Goal: Complete application form: Complete application form

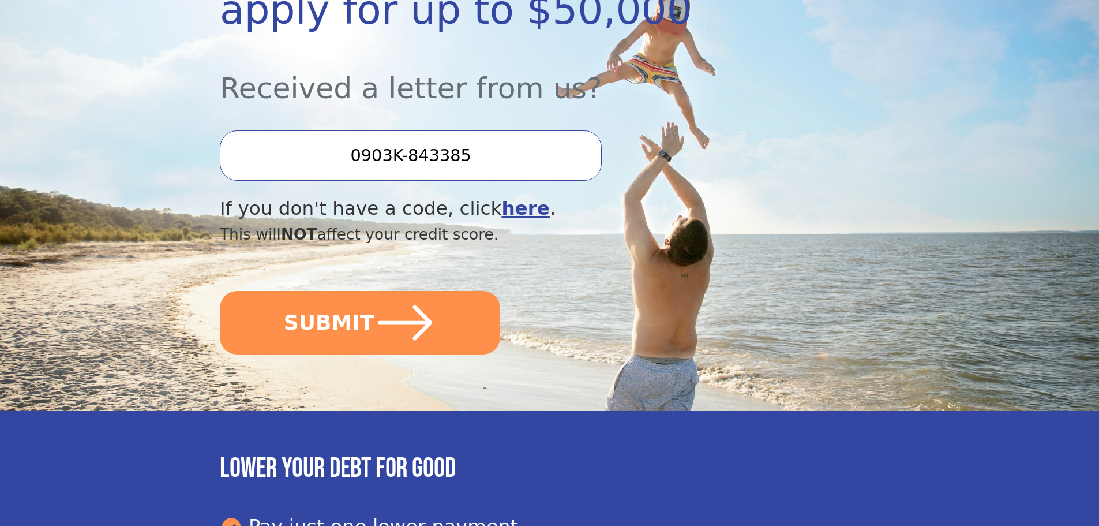
scroll to position [289, 0]
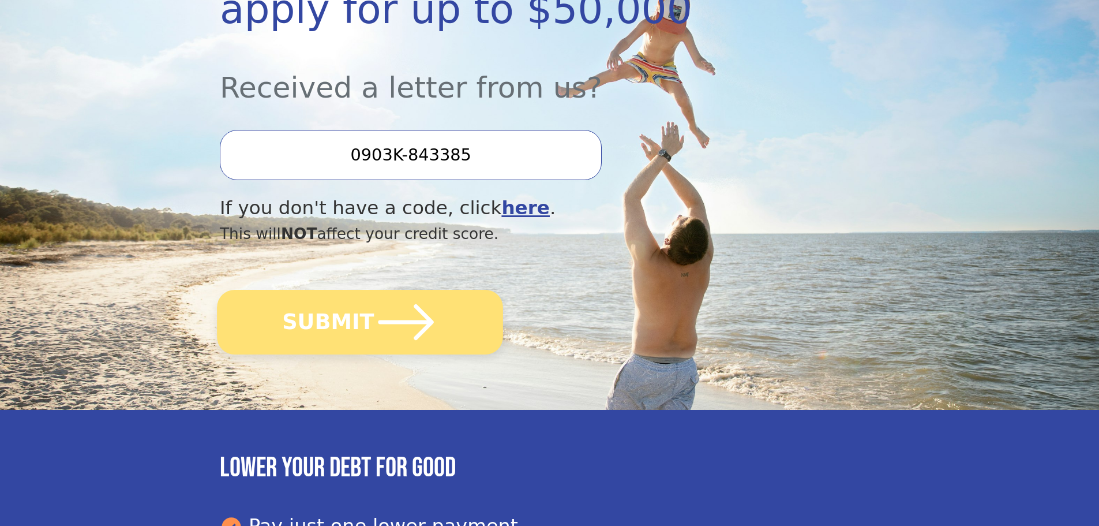
click at [349, 328] on button "SUBMIT" at bounding box center [360, 322] width 286 height 65
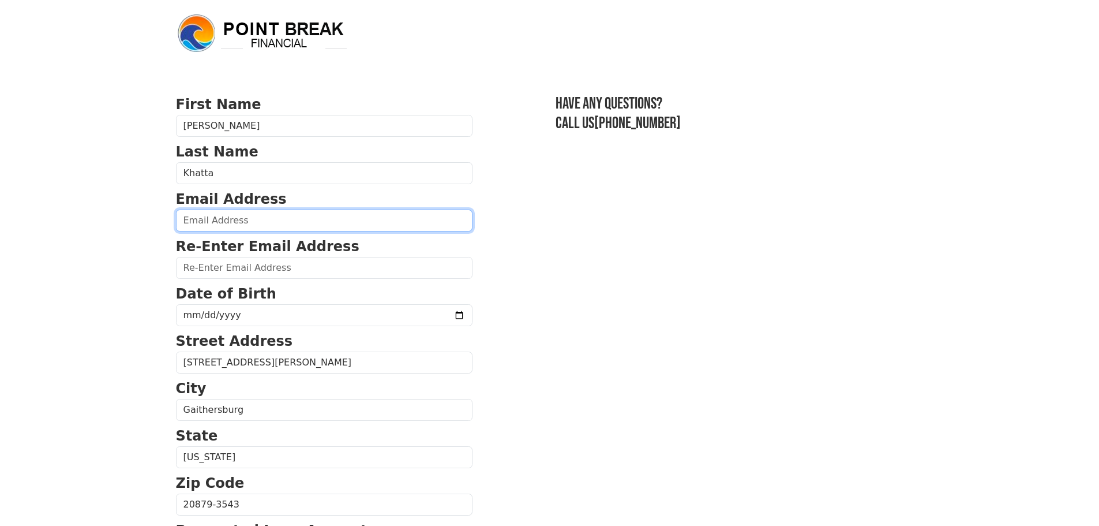
click at [195, 218] on input "email" at bounding box center [324, 220] width 297 height 22
type input "skkhatta3@verizon.net"
type input "(240) 447-7630"
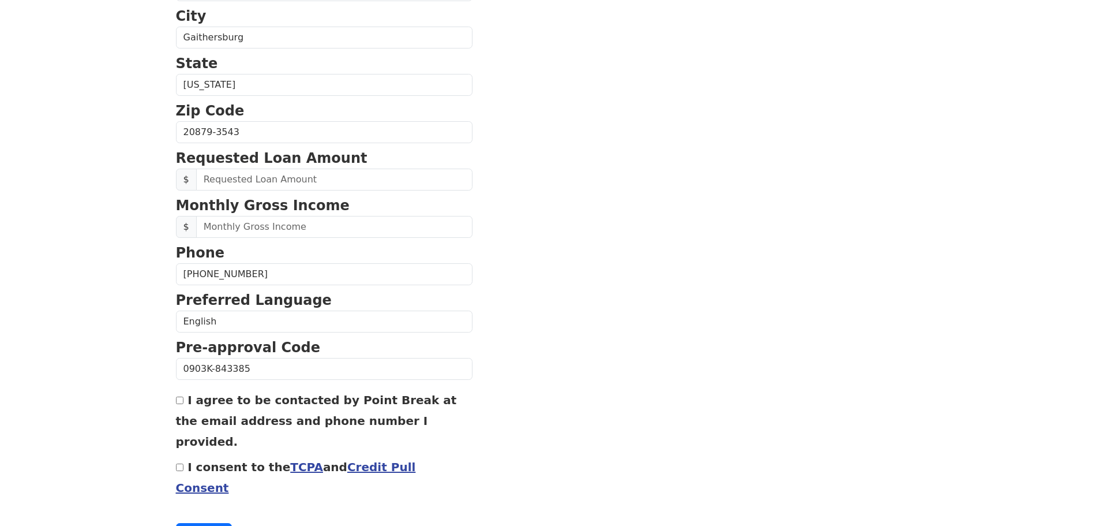
scroll to position [383, 0]
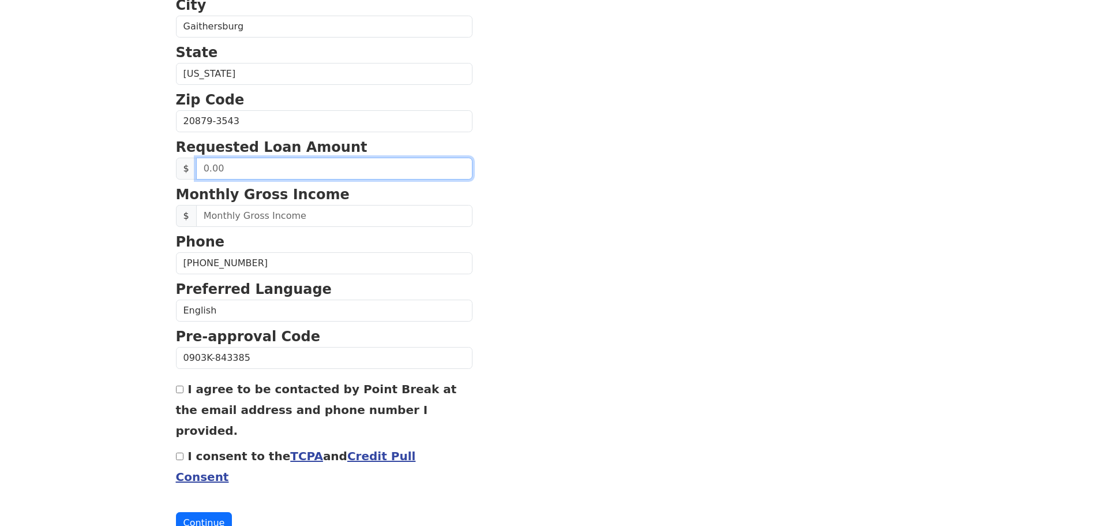
click at [214, 170] on input "text" at bounding box center [334, 169] width 276 height 22
click at [221, 167] on input "text" at bounding box center [334, 169] width 276 height 22
click at [223, 166] on input "0.00" at bounding box center [334, 169] width 276 height 22
type input "40,000.00"
click at [488, 236] on section "First Name Surinder Last Name Khatta Email Address skkhatta3@verizon.net Re-Ent…" at bounding box center [550, 122] width 748 height 823
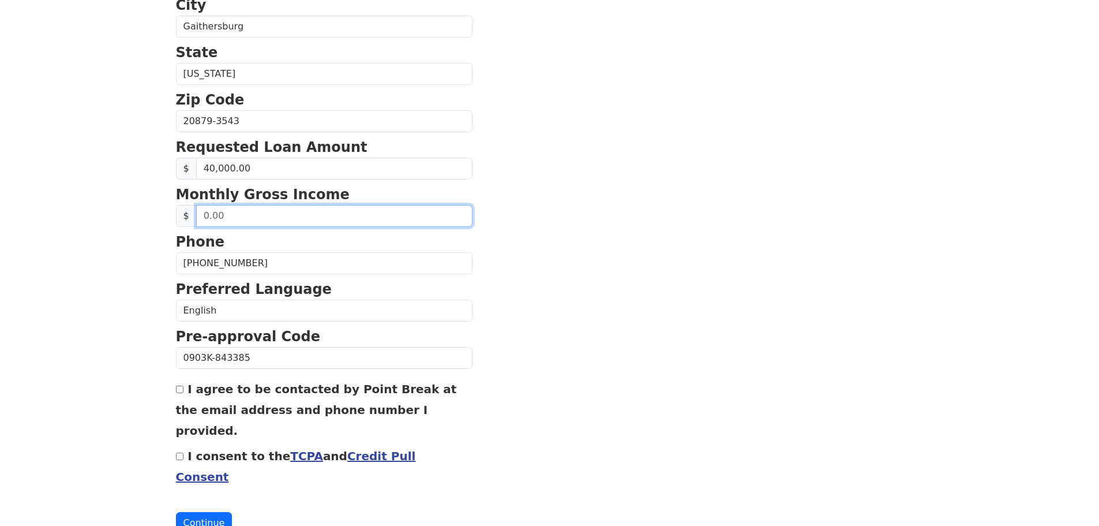
click at [214, 216] on input "text" at bounding box center [334, 216] width 276 height 22
type input "9,585.00"
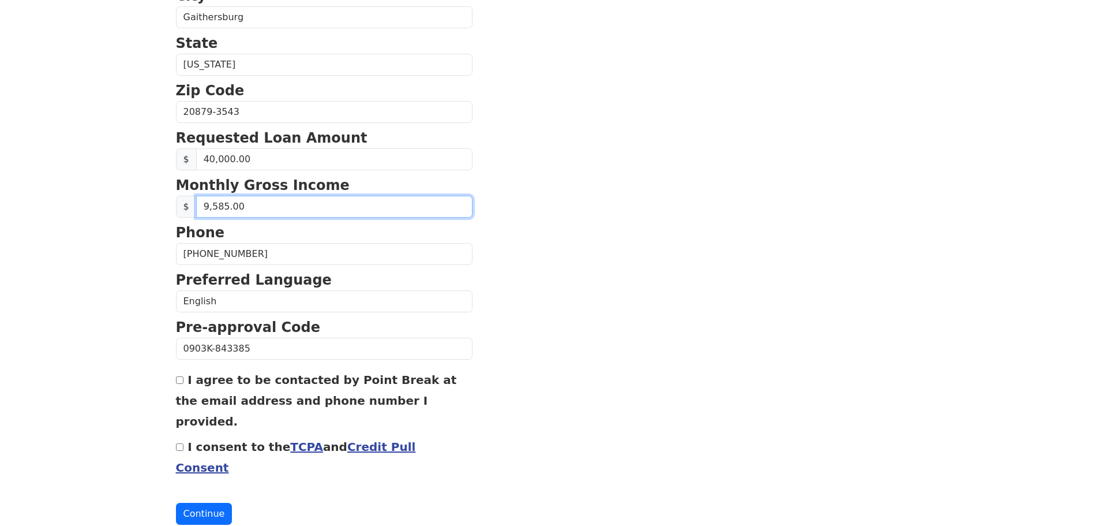
scroll to position [393, 0]
click at [179, 383] on input "I agree to be contacted by Point Break at the email address and phone number I …" at bounding box center [180, 380] width 8 height 8
checkbox input "true"
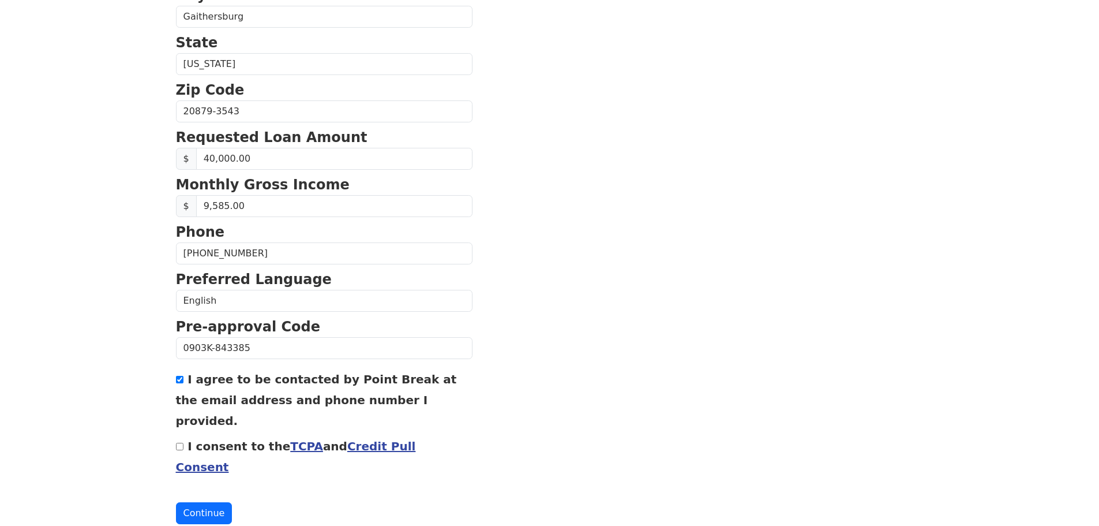
click at [181, 443] on input "I consent to the TCPA and Credit Pull Consent" at bounding box center [180, 447] width 8 height 8
checkbox input "true"
click at [204, 502] on button "Continue" at bounding box center [204, 513] width 57 height 22
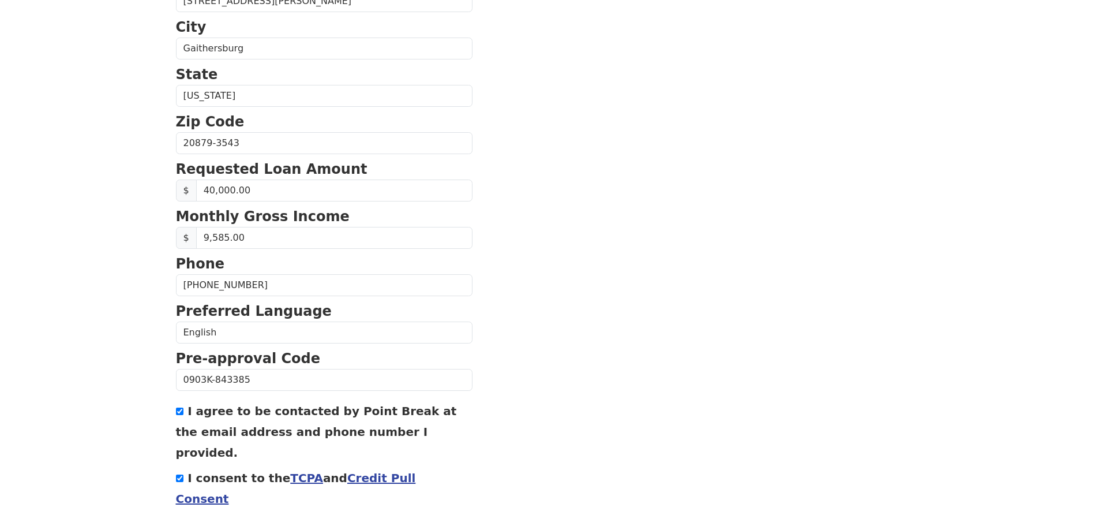
scroll to position [237, 0]
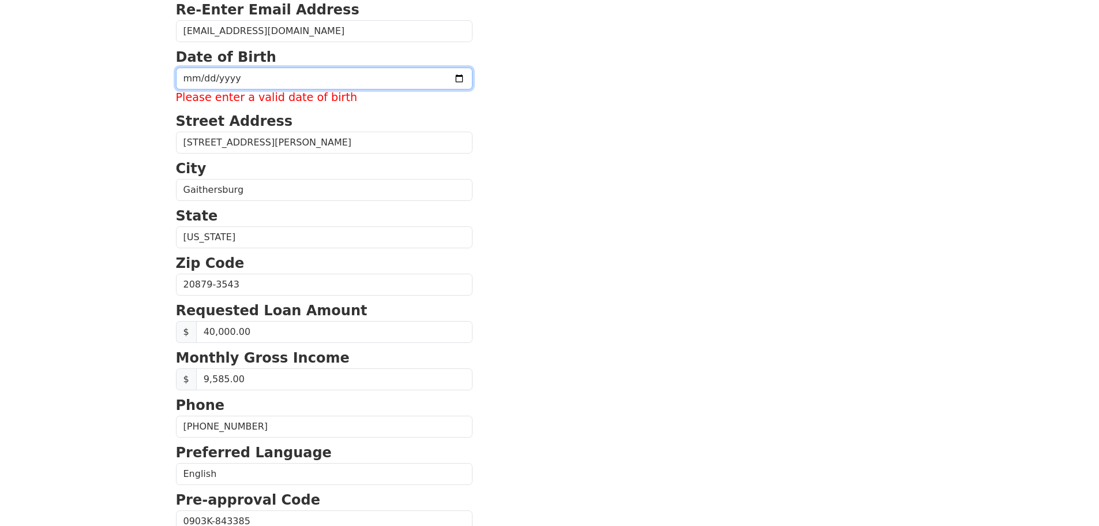
click at [185, 77] on input "date" at bounding box center [324, 79] width 297 height 22
type input "1960-07-27"
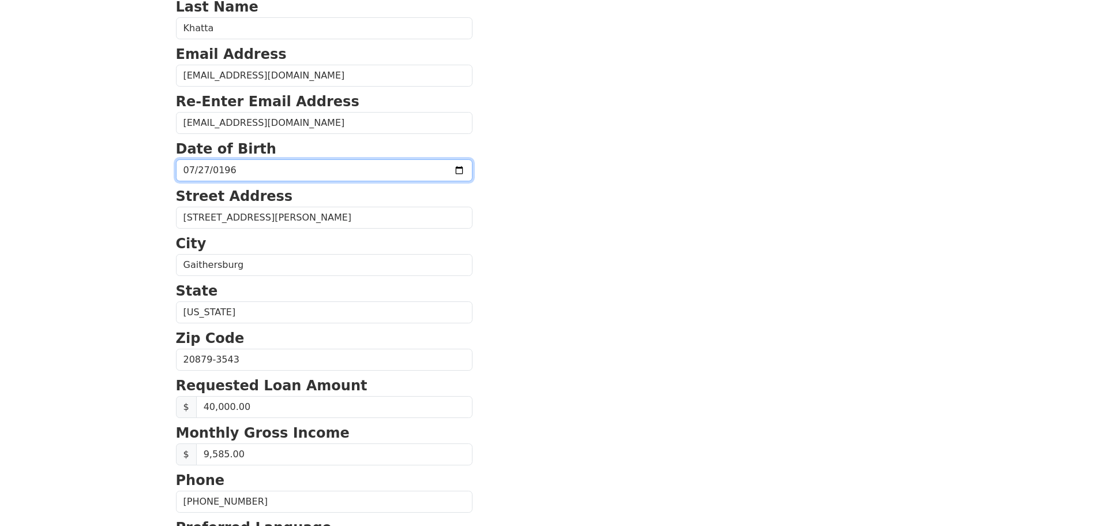
scroll to position [393, 0]
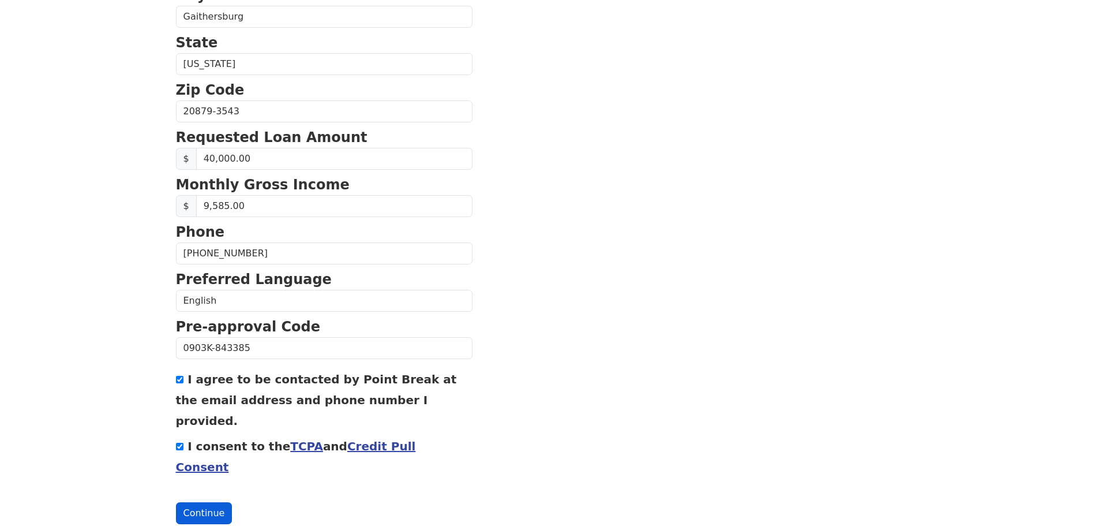
click at [196, 502] on button "Continue" at bounding box center [204, 513] width 57 height 22
